Goal: Task Accomplishment & Management: Manage account settings

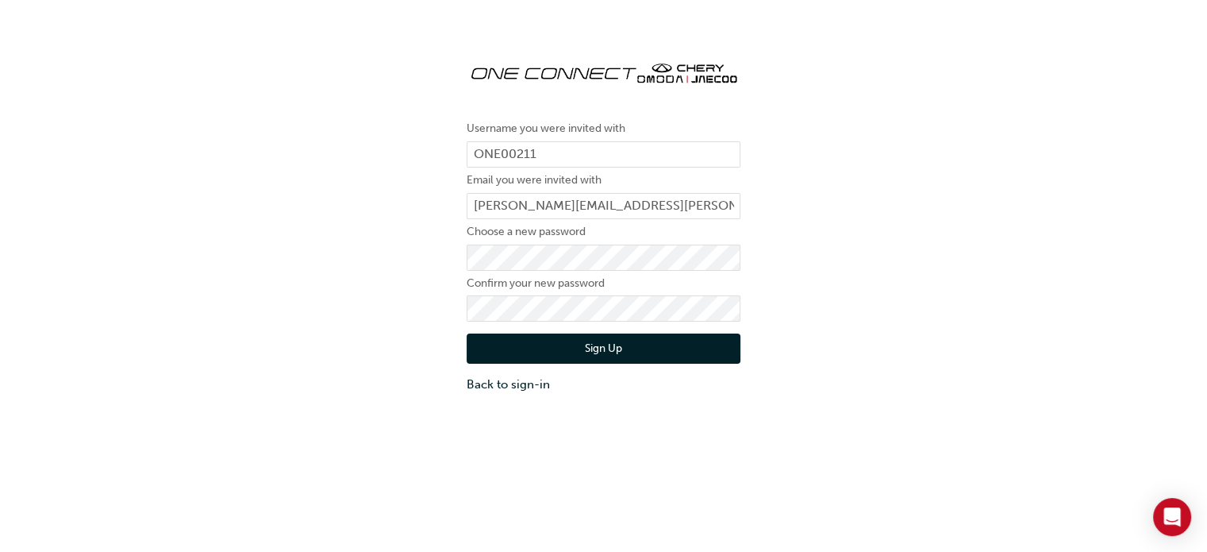
click at [484, 348] on button "Sign Up" at bounding box center [604, 348] width 274 height 30
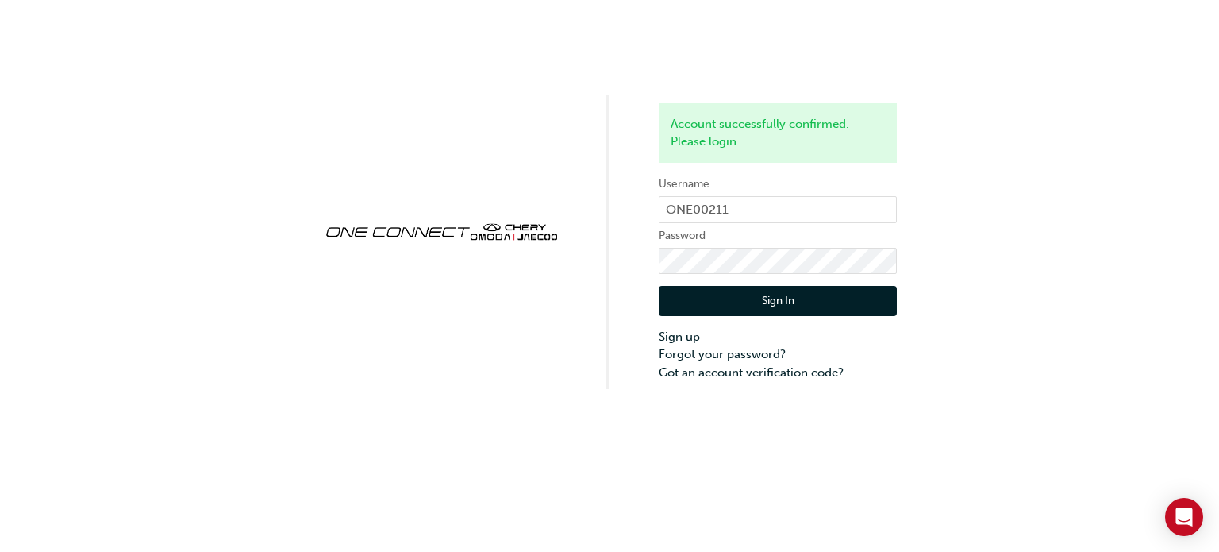
click at [675, 298] on button "Sign In" at bounding box center [778, 301] width 238 height 30
